Goal: Task Accomplishment & Management: Use online tool/utility

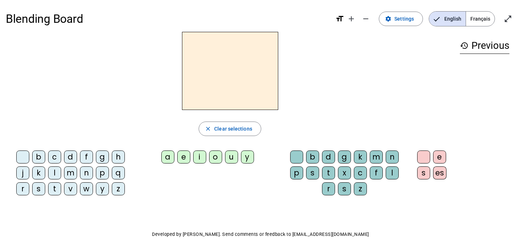
click at [485, 18] on span "Français" at bounding box center [480, 19] width 29 height 14
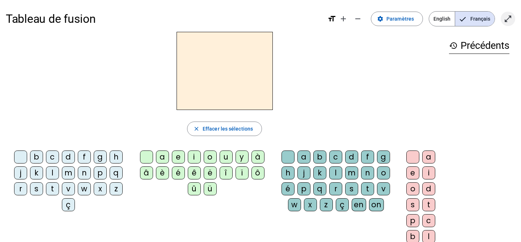
click at [508, 19] on mat-icon "open_in_full" at bounding box center [507, 18] width 9 height 9
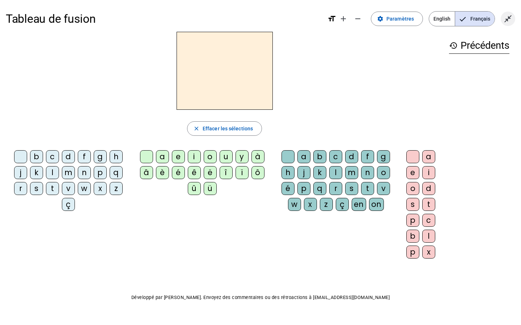
click at [508, 17] on mat-icon "close_fullscreen" at bounding box center [507, 18] width 9 height 9
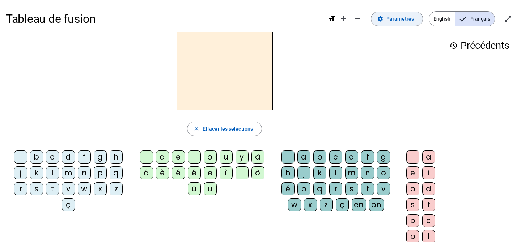
click at [390, 21] on span "Paramètres" at bounding box center [399, 18] width 27 height 9
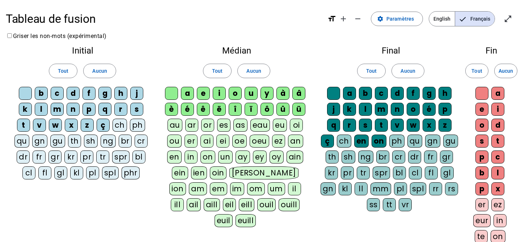
click at [462, 22] on mat-pseudo-checkbox "Language selection" at bounding box center [462, 19] width 7 height 7
click at [406, 17] on span "Paramètres" at bounding box center [399, 18] width 27 height 9
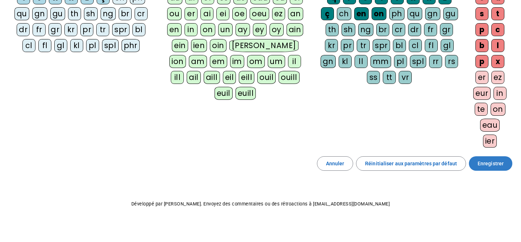
click at [492, 167] on span "Enregistrer" at bounding box center [490, 163] width 26 height 9
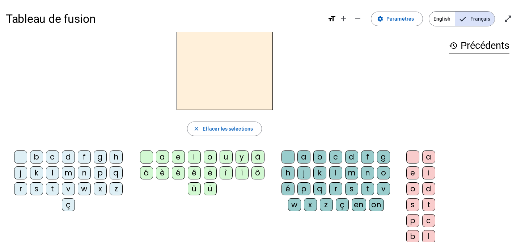
click at [85, 171] on div "n" at bounding box center [84, 172] width 13 height 13
click at [178, 159] on div "e" at bounding box center [178, 156] width 13 height 13
click at [195, 156] on div "i" at bounding box center [194, 156] width 13 height 13
click at [213, 157] on div "o" at bounding box center [210, 156] width 13 height 13
click at [366, 175] on div "n" at bounding box center [367, 172] width 13 height 13
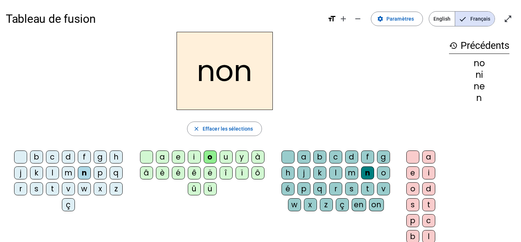
click at [84, 175] on div "n" at bounding box center [84, 172] width 13 height 13
click at [148, 159] on div at bounding box center [146, 156] width 13 height 13
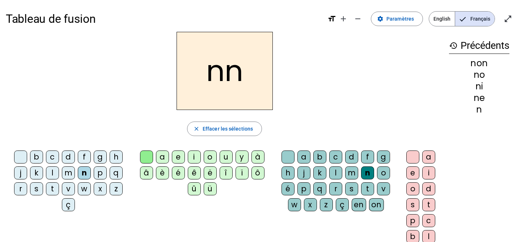
click at [376, 206] on div "on" at bounding box center [376, 204] width 15 height 13
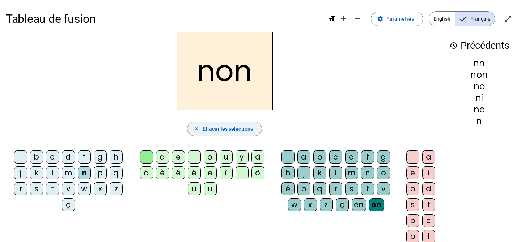
click at [240, 127] on span "Effacer les sélections" at bounding box center [227, 128] width 50 height 9
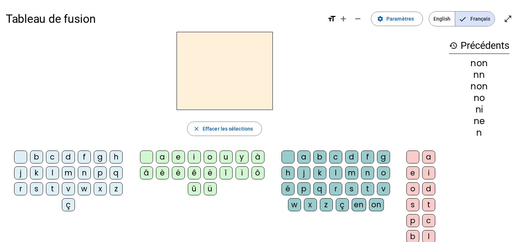
click at [497, 87] on div "non" at bounding box center [479, 86] width 60 height 9
click at [474, 87] on div "non" at bounding box center [479, 86] width 60 height 9
click at [234, 132] on span "Effacer les sélections" at bounding box center [227, 128] width 50 height 9
click at [332, 21] on mat-icon "format_size" at bounding box center [331, 18] width 9 height 9
click at [335, 18] on mat-icon "format_size" at bounding box center [331, 18] width 9 height 9
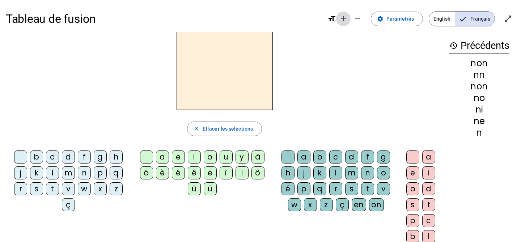
click at [347, 18] on mat-icon "add" at bounding box center [343, 18] width 9 height 9
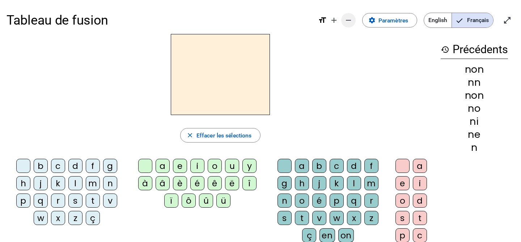
click at [349, 22] on mat-icon "remove" at bounding box center [348, 20] width 9 height 9
